Goal: Find specific page/section: Find specific page/section

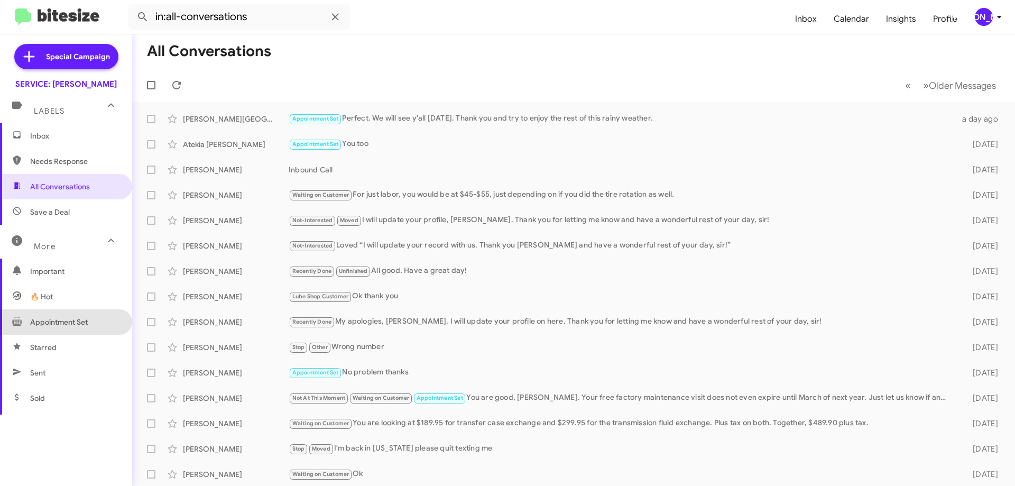
click at [68, 318] on span "Appointment Set" at bounding box center [59, 322] width 58 height 11
type input "in:appointment-set"
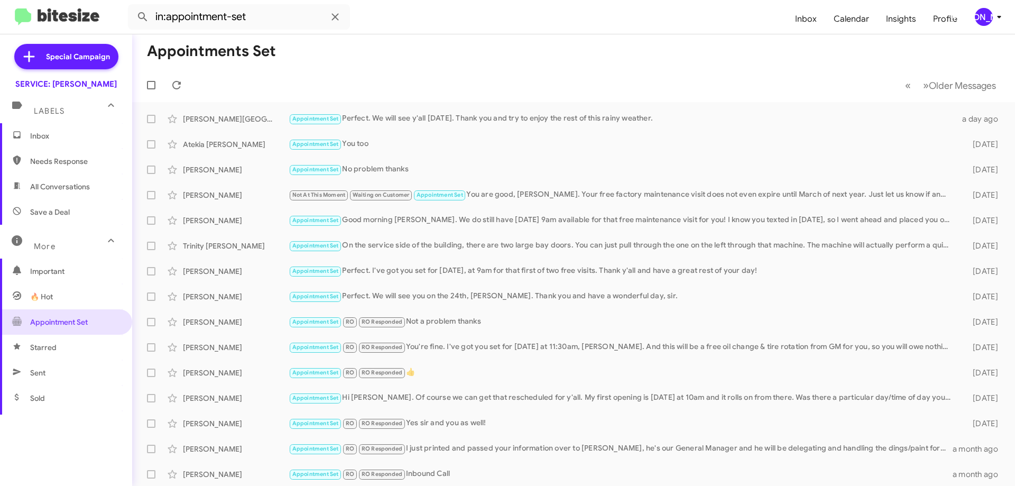
drag, startPoint x: 48, startPoint y: 140, endPoint x: 373, endPoint y: 45, distance: 339.2
click at [373, 45] on mat-toolbar-row "Appointments Set" at bounding box center [573, 51] width 883 height 34
click at [527, 202] on div "[PERSON_NAME] Not At This Moment Waiting on Customer Appointment Set You are go…" at bounding box center [574, 195] width 866 height 21
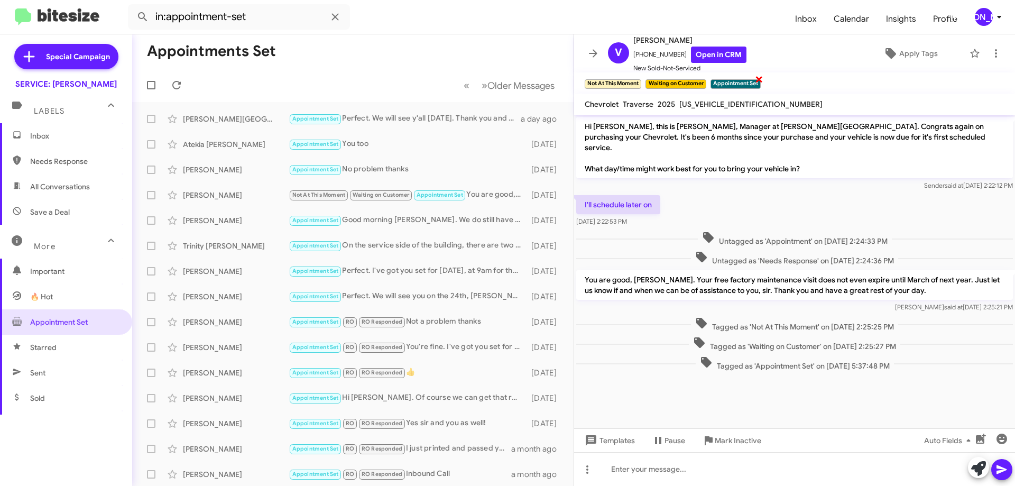
click at [764, 77] on span "×" at bounding box center [759, 78] width 8 height 13
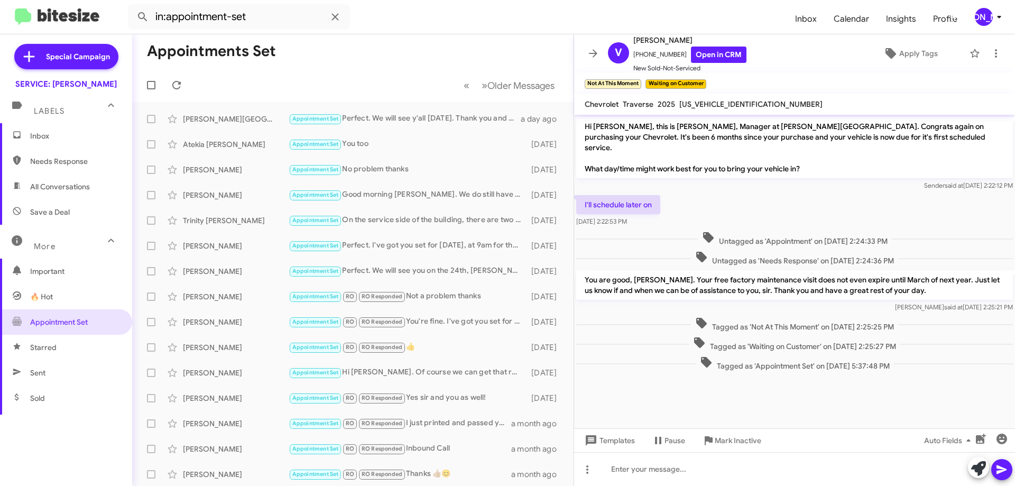
click at [68, 134] on span "Inbox" at bounding box center [75, 136] width 90 height 11
